Goal: Check status: Check status

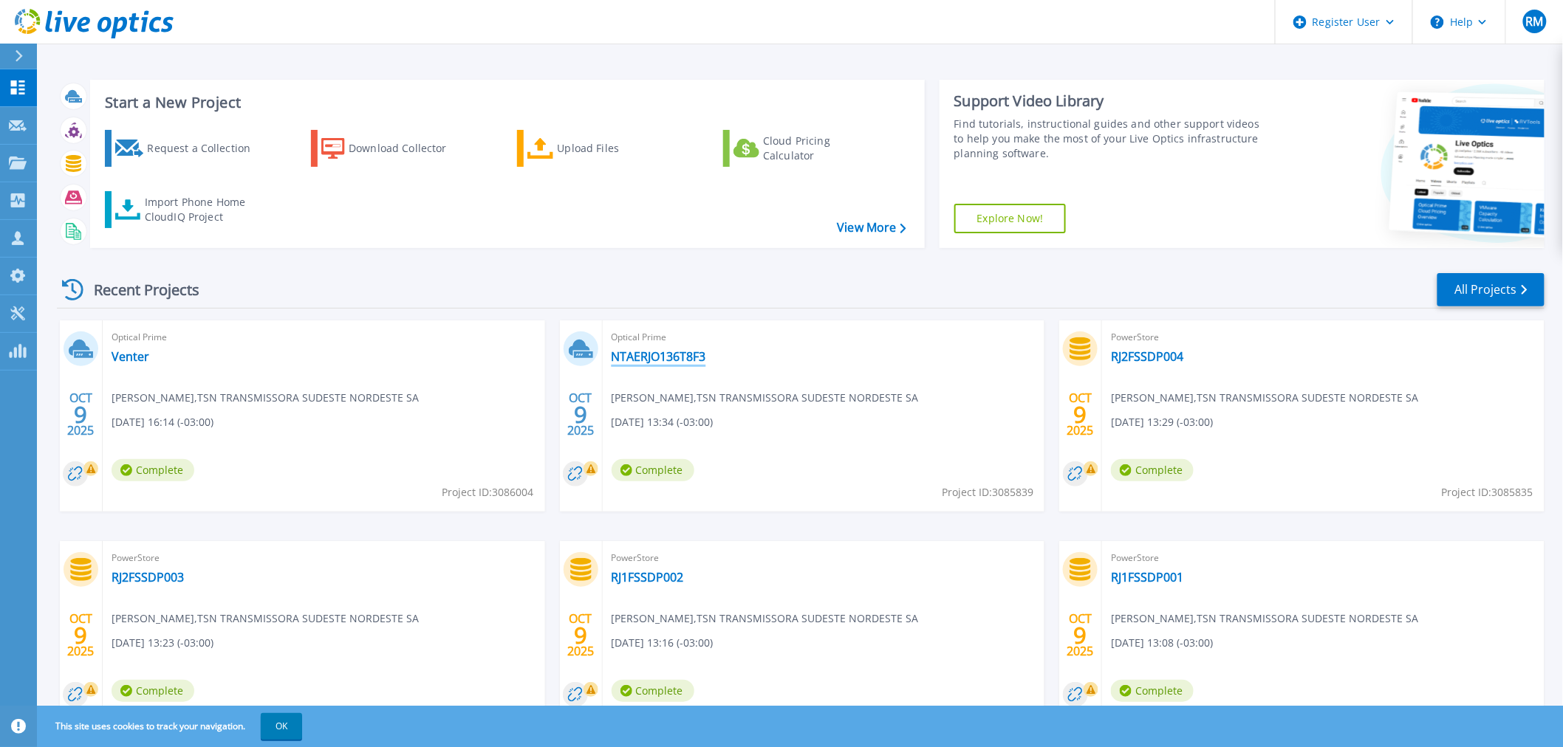
click at [651, 352] on link "NTAERJO136T8F3" at bounding box center [659, 356] width 95 height 15
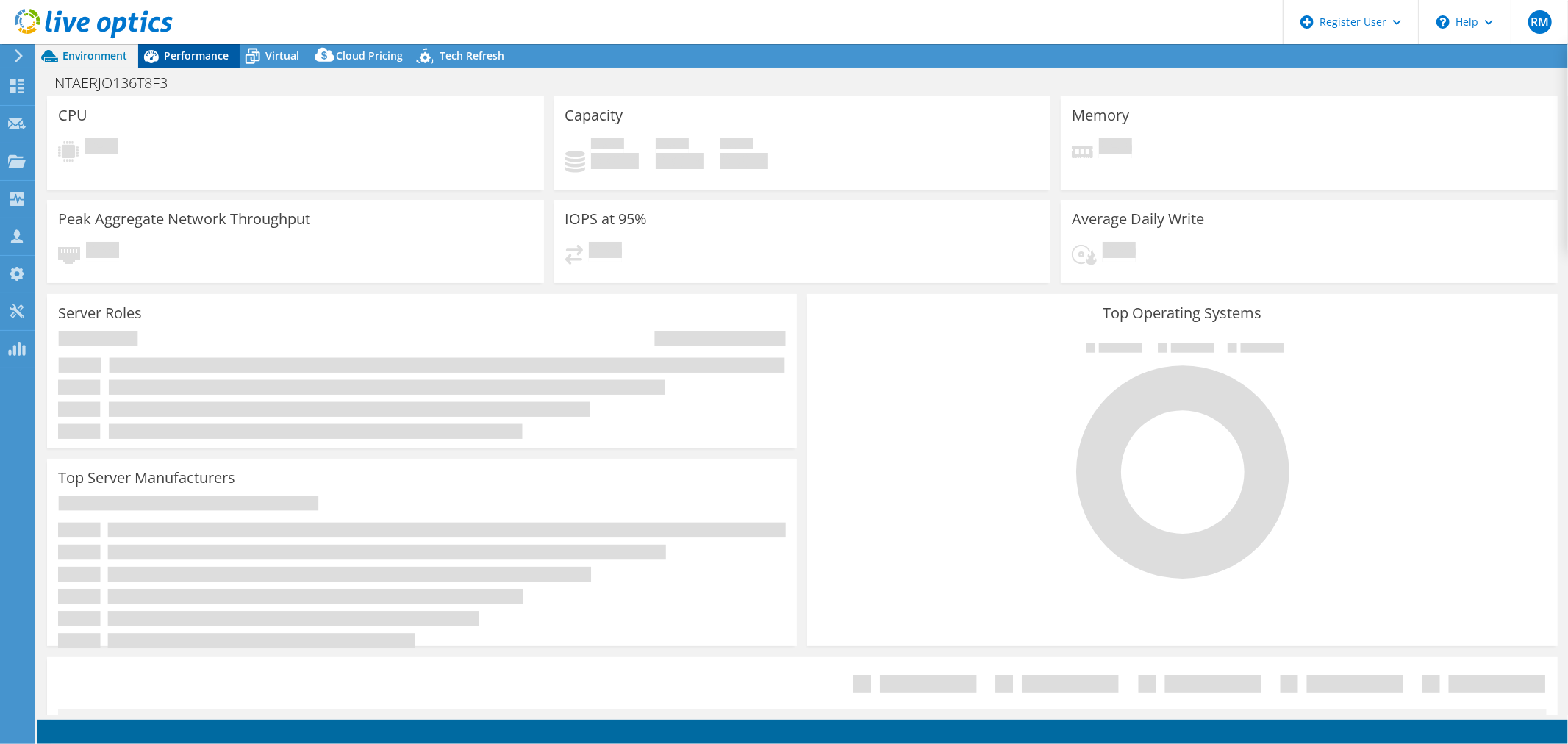
click at [192, 60] on span "Performance" at bounding box center [196, 56] width 65 height 14
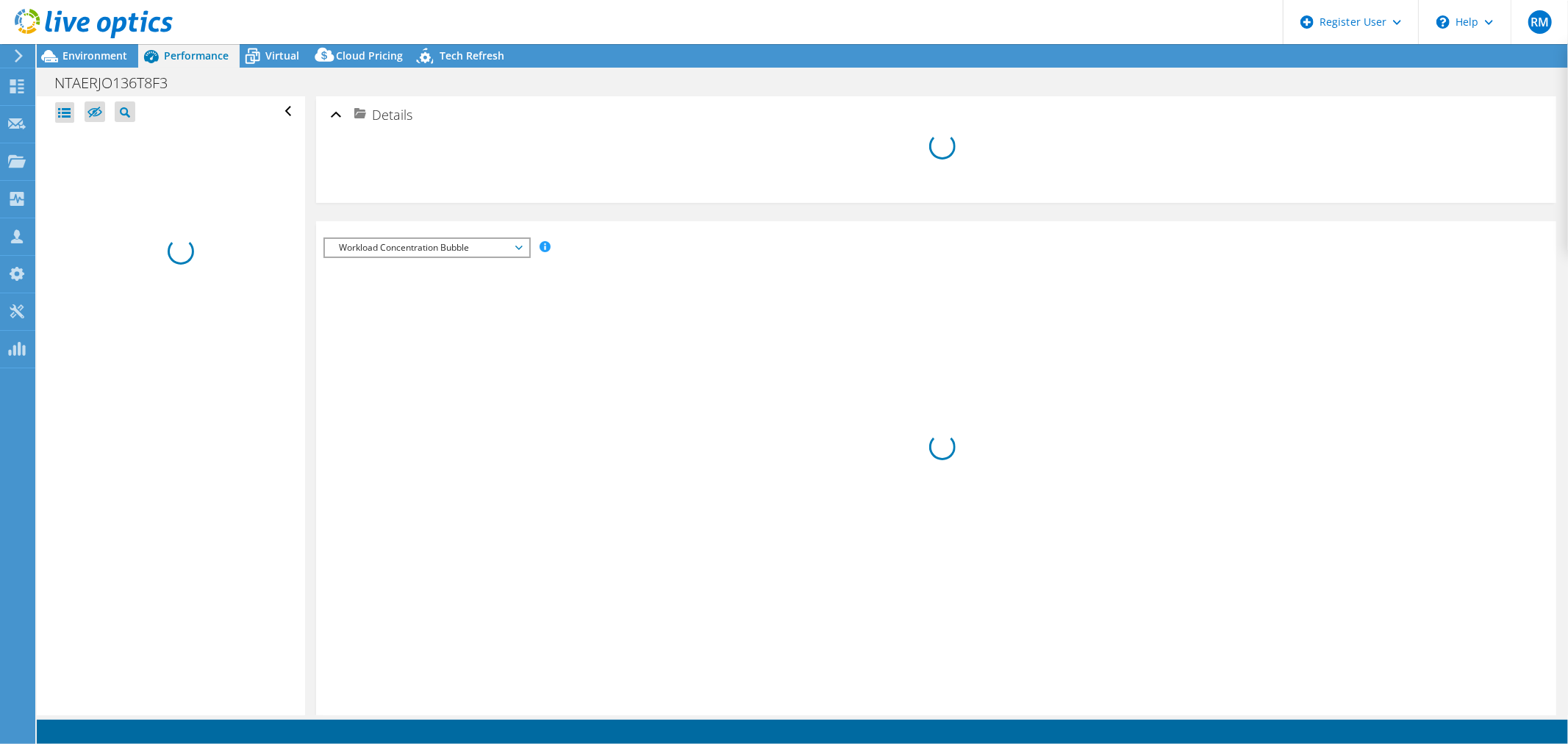
select select "USD"
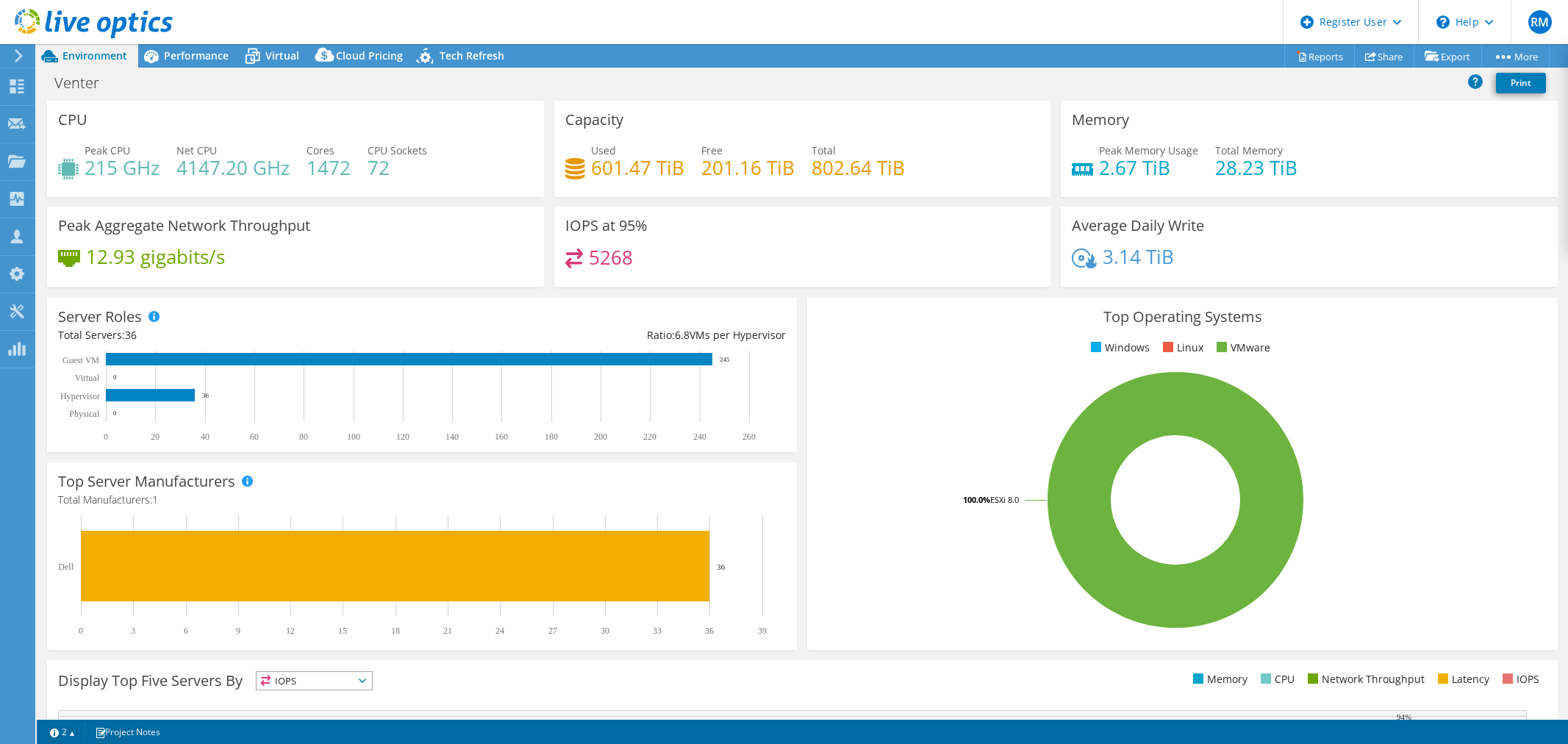
select select "USD"
radio input "true"
radio input "false"
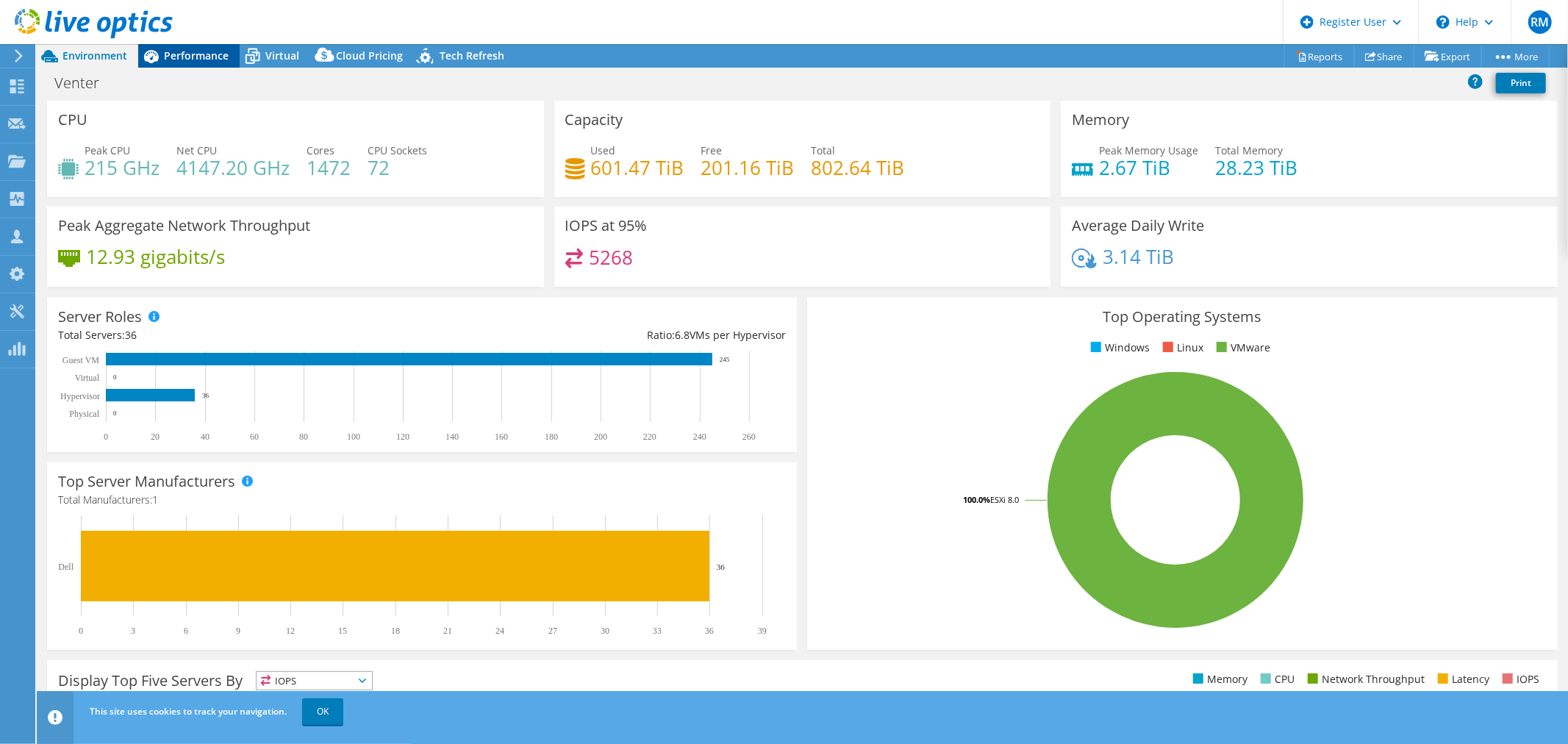
click at [184, 50] on span "Performance" at bounding box center [196, 56] width 65 height 14
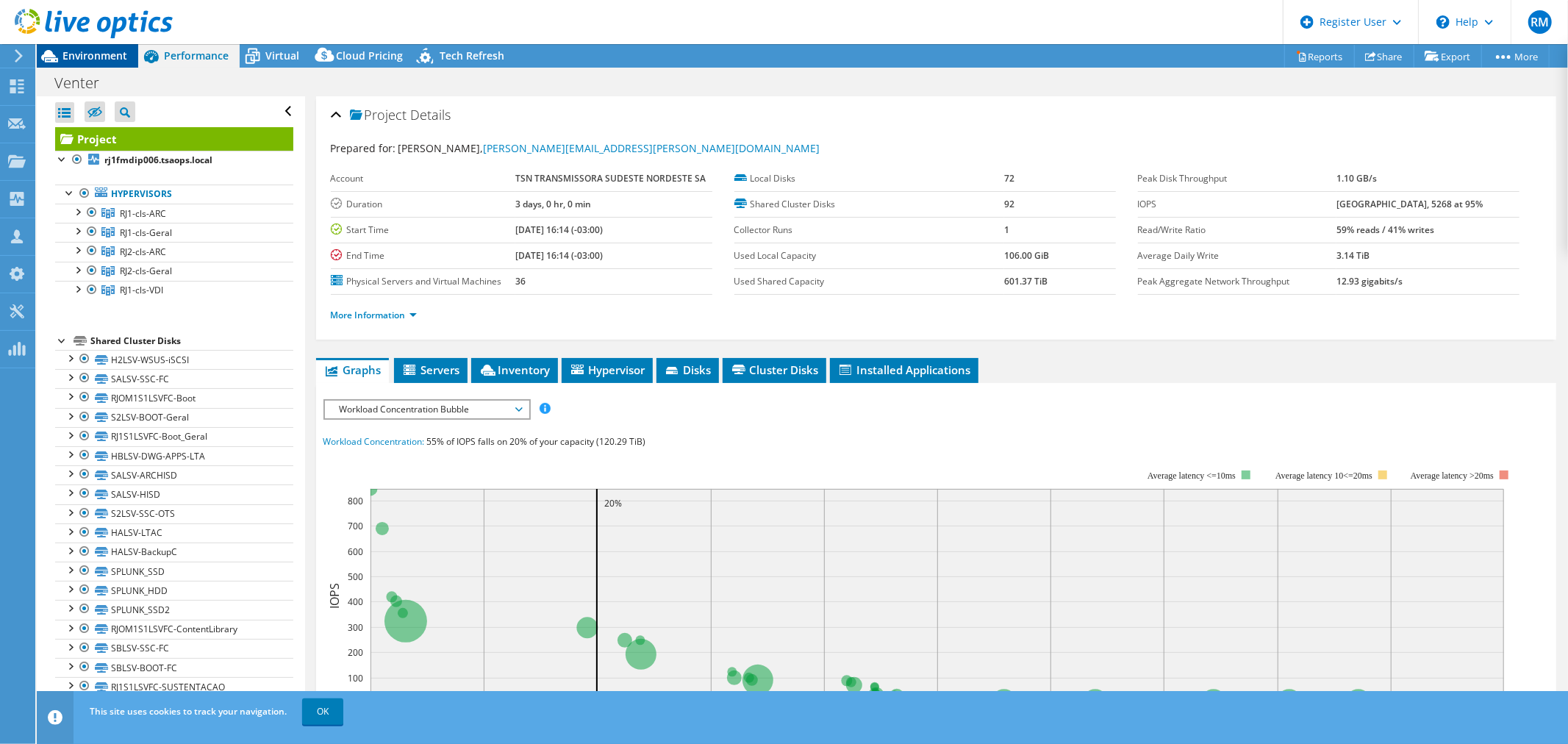
click at [81, 55] on span "Environment" at bounding box center [95, 56] width 65 height 14
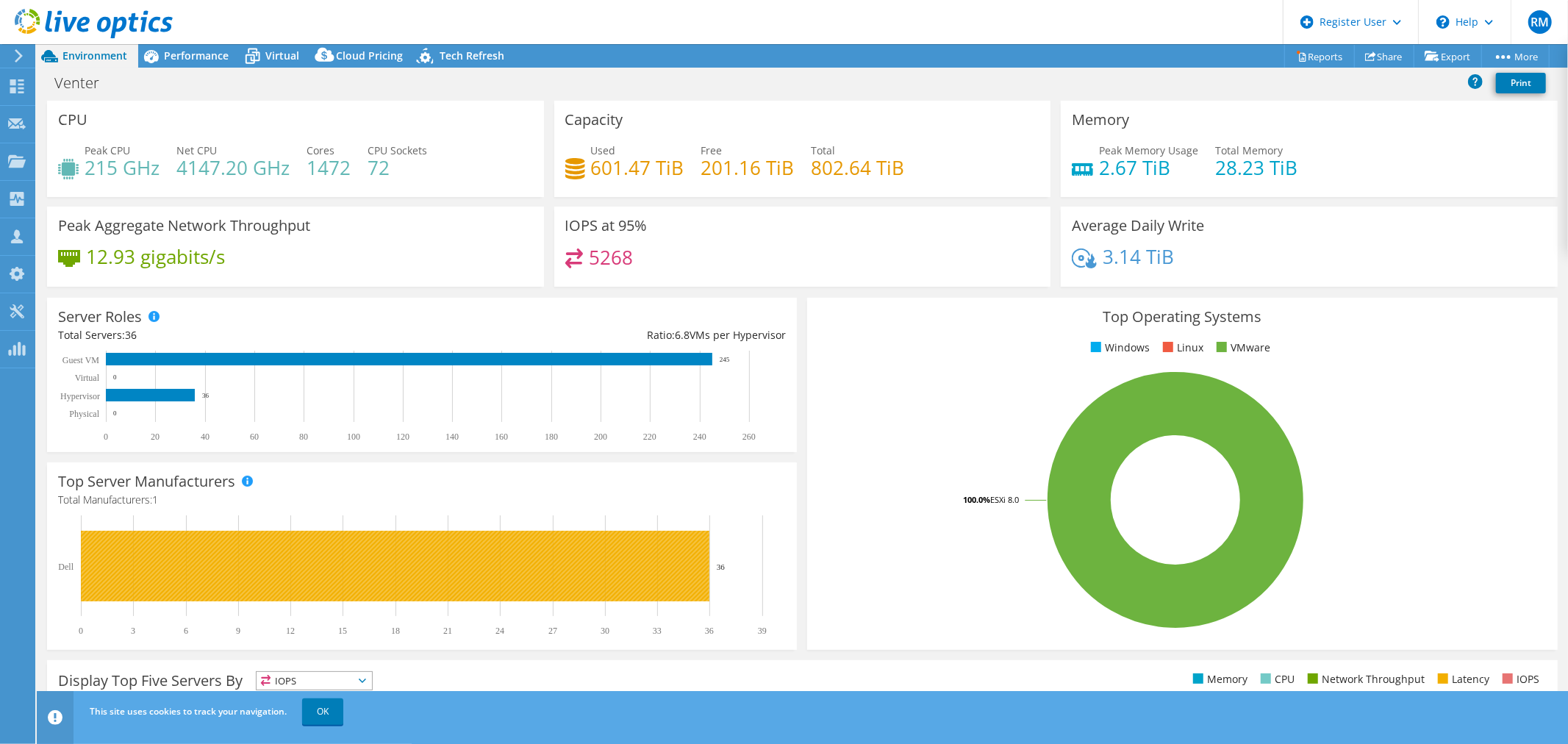
scroll to position [82, 0]
